Goal: Find specific page/section: Find specific page/section

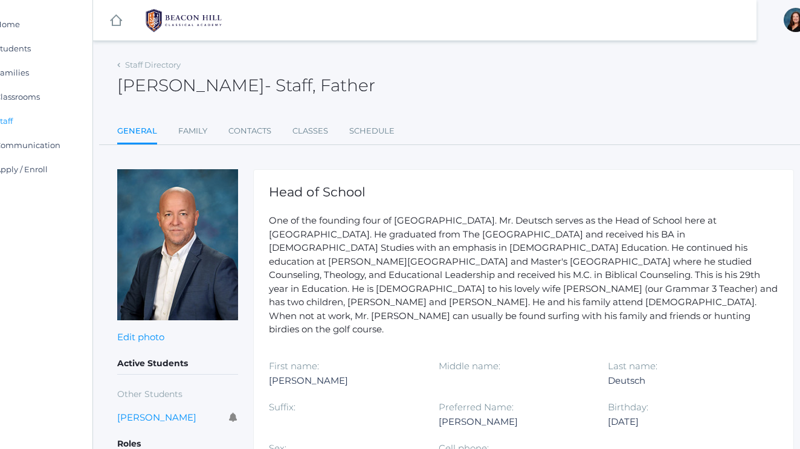
scroll to position [0, 34]
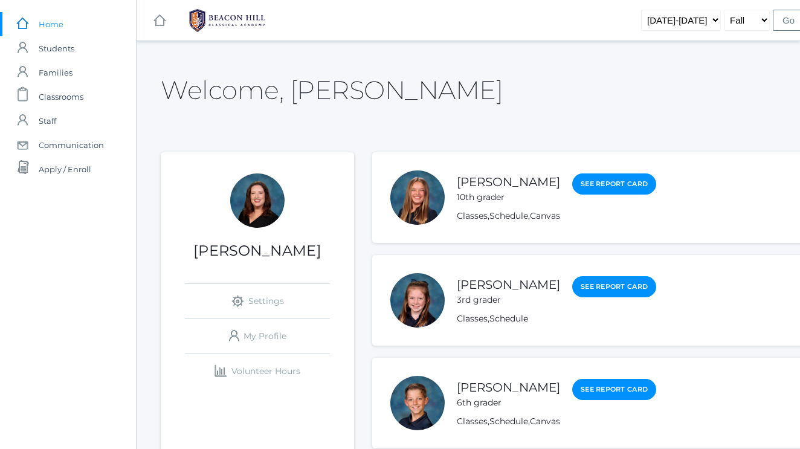
click at [161, 25] on rect at bounding box center [159, 20] width 15 height 15
click at [65, 96] on span "Classrooms" at bounding box center [61, 97] width 45 height 24
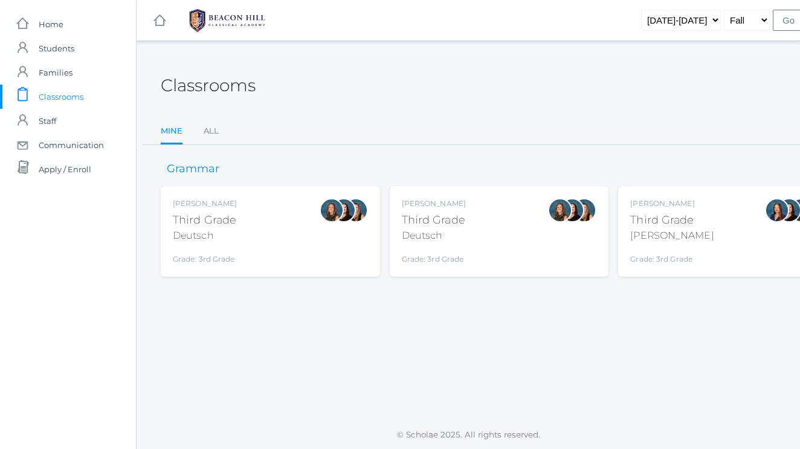
click at [163, 22] on rect at bounding box center [159, 20] width 15 height 15
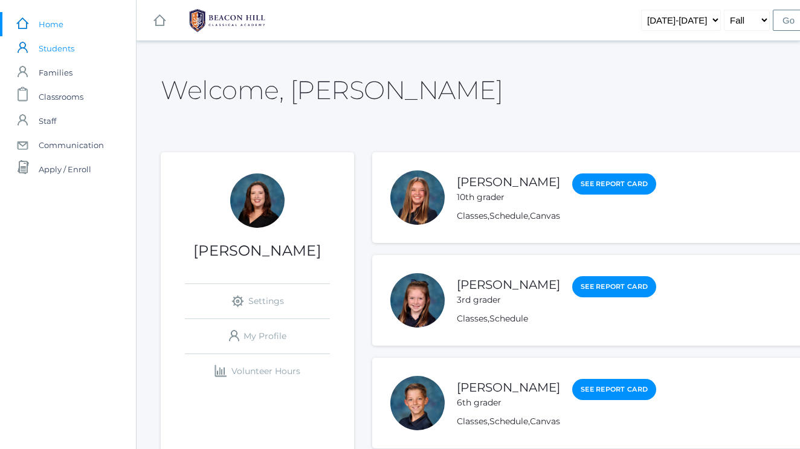
click at [62, 54] on span "Students" at bounding box center [57, 48] width 36 height 24
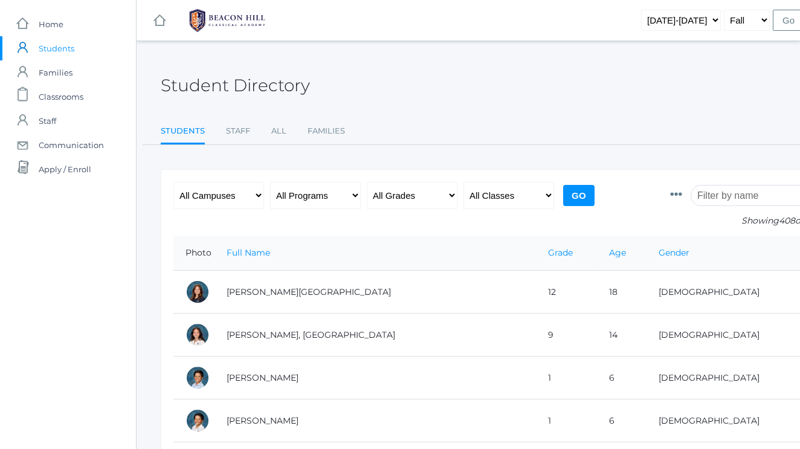
click at [716, 198] on input "search" at bounding box center [758, 195] width 134 height 21
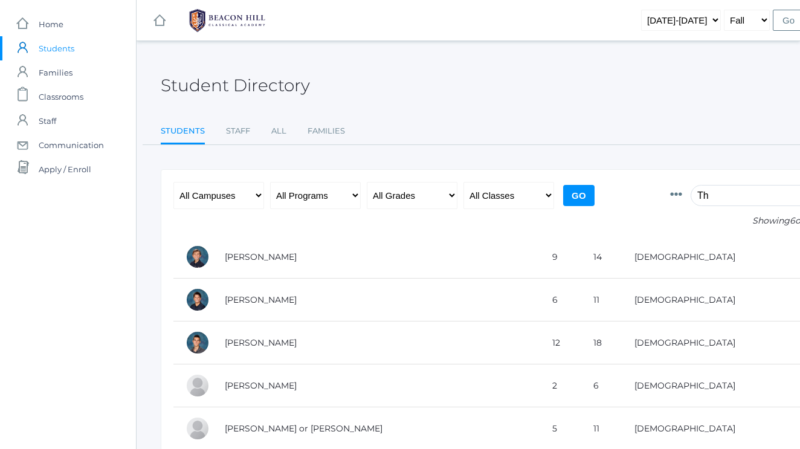
type input "T"
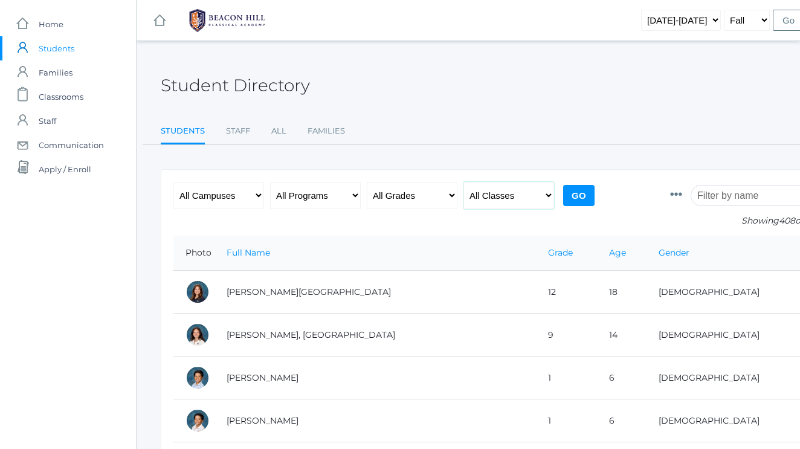
select select "1967"
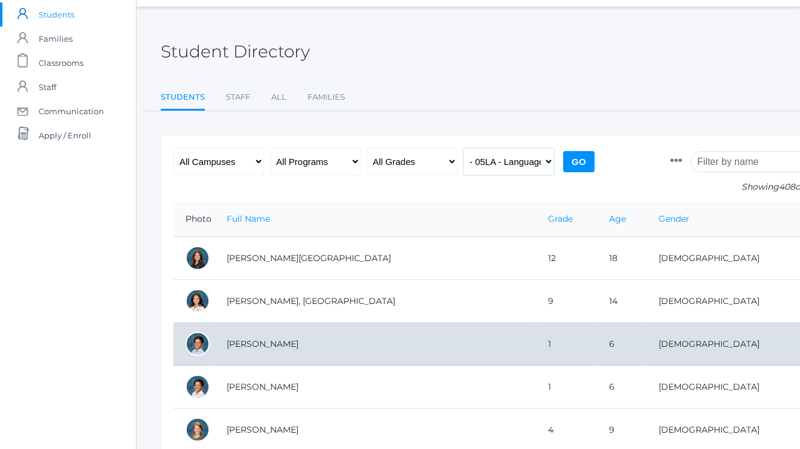
scroll to position [33, 0]
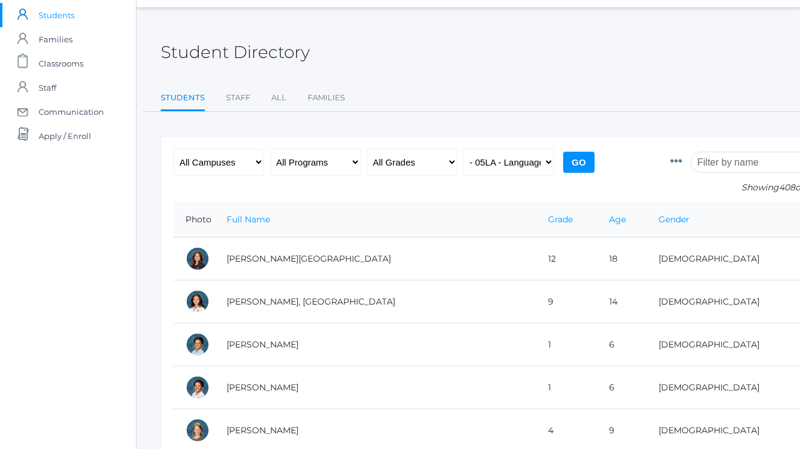
click at [581, 168] on input "Go" at bounding box center [578, 162] width 31 height 21
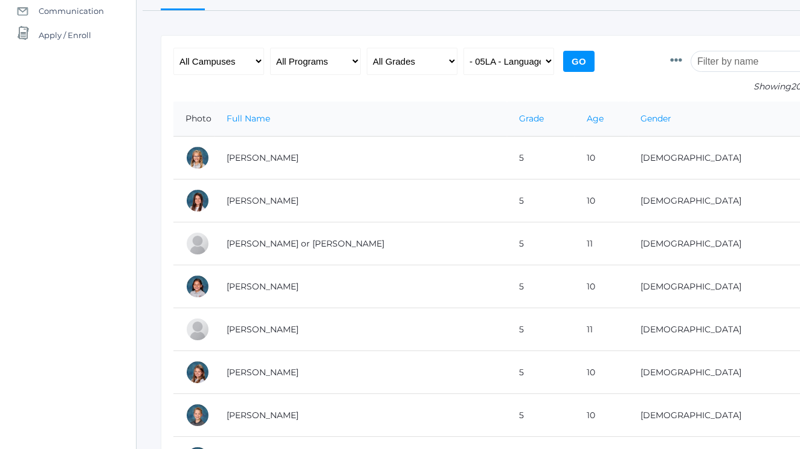
scroll to position [132, 0]
